Goal: Task Accomplishment & Management: Use online tool/utility

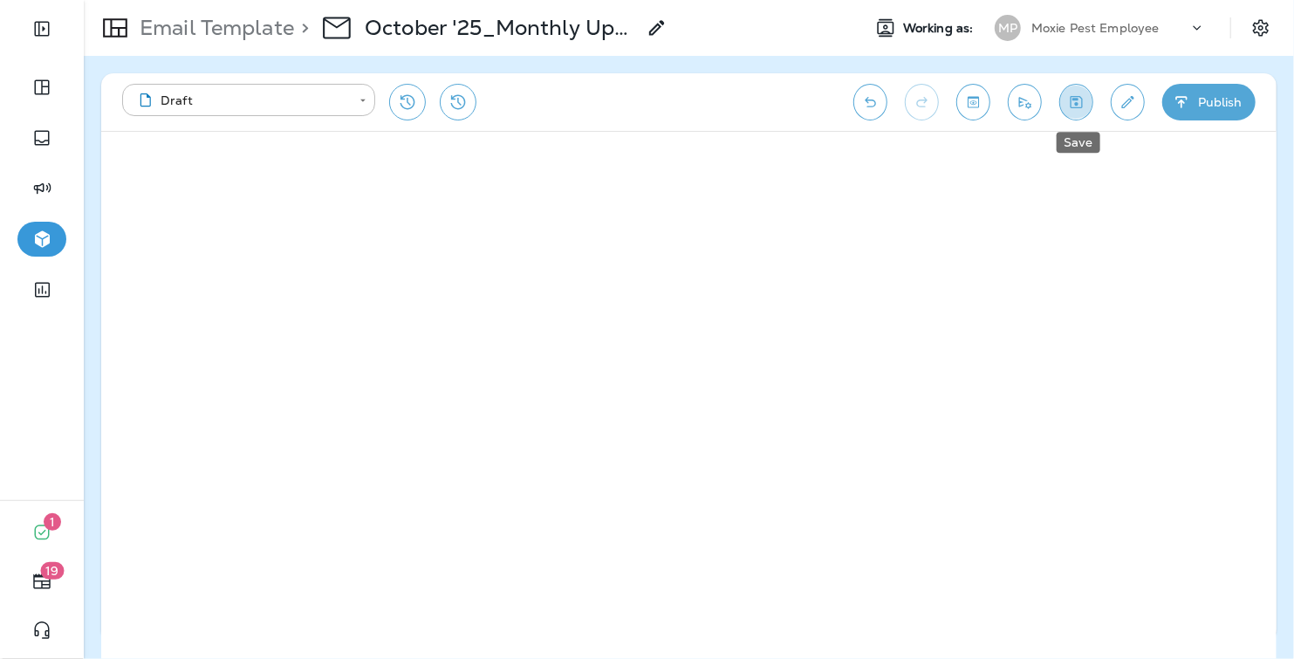
click at [1076, 100] on icon "Save" at bounding box center [1076, 101] width 18 height 17
click at [1077, 99] on icon "Save" at bounding box center [1076, 102] width 12 height 12
click at [1083, 107] on icon "Save" at bounding box center [1076, 101] width 18 height 17
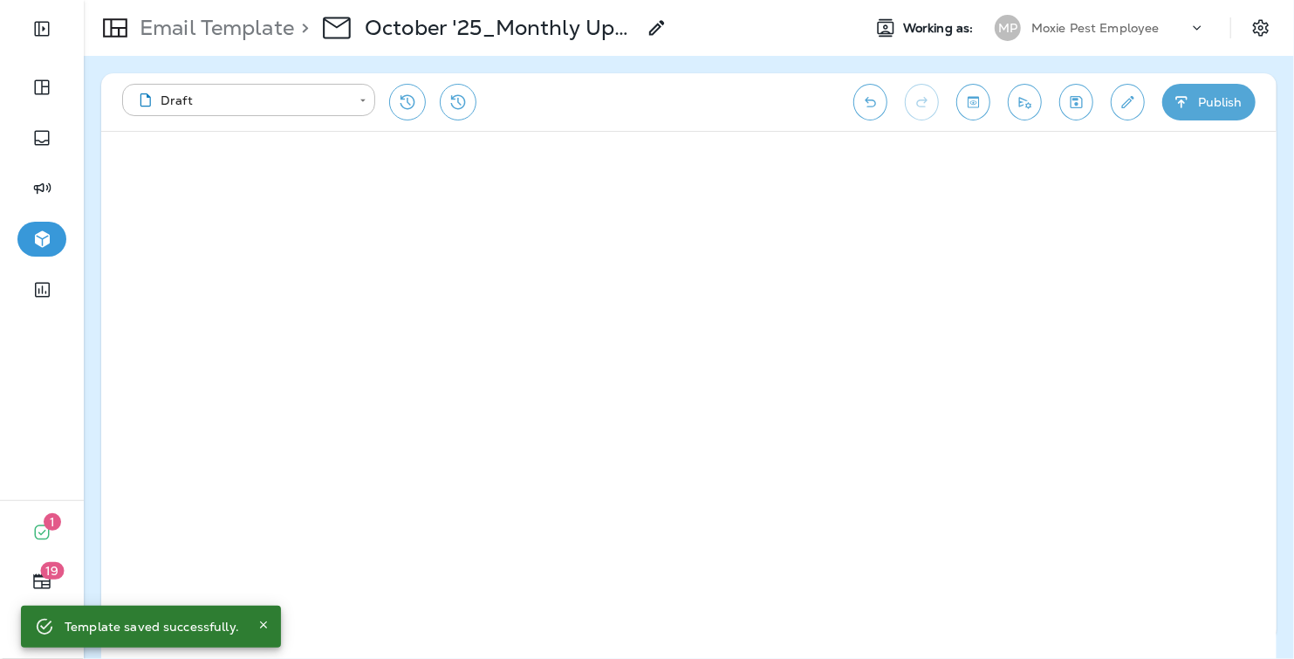
click at [1074, 101] on icon "Save" at bounding box center [1076, 101] width 18 height 17
